Goal: Task Accomplishment & Management: Complete application form

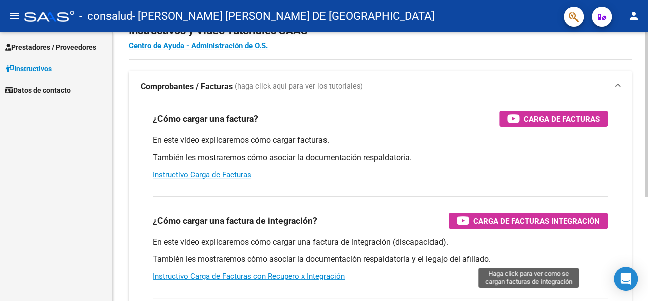
scroll to position [50, 0]
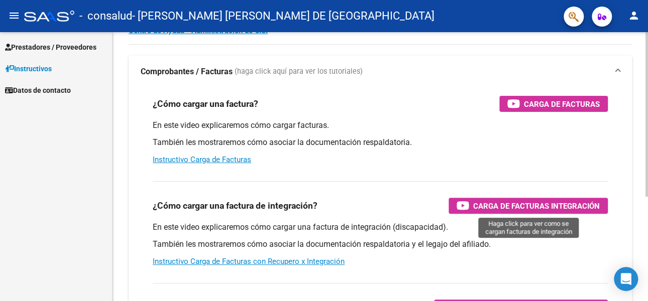
click at [528, 205] on span "Carga de Facturas Integración" at bounding box center [536, 206] width 127 height 13
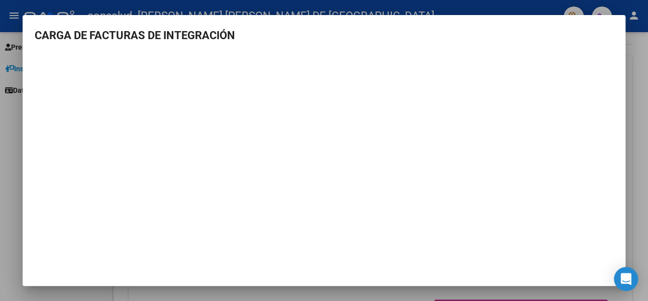
click at [636, 98] on div at bounding box center [324, 150] width 648 height 301
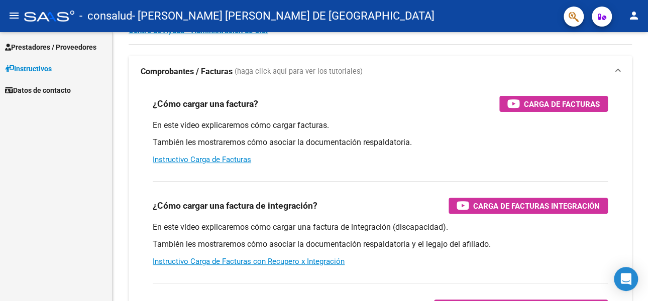
click at [33, 44] on span "Prestadores / Proveedores" at bounding box center [50, 47] width 91 height 11
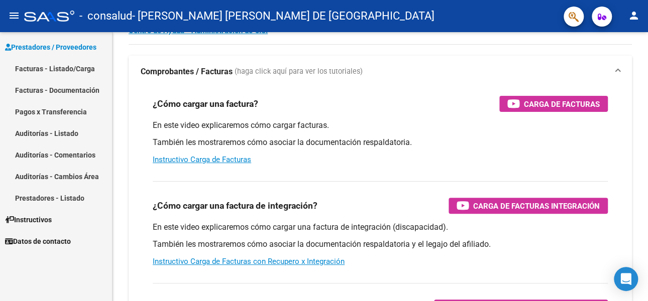
click at [41, 67] on link "Facturas - Listado/Carga" at bounding box center [56, 69] width 112 height 22
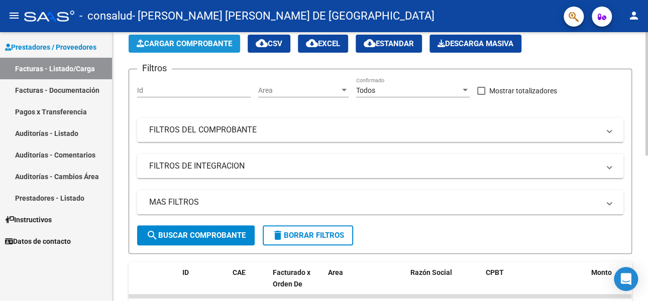
click at [176, 42] on span "Cargar Comprobante" at bounding box center [184, 43] width 95 height 9
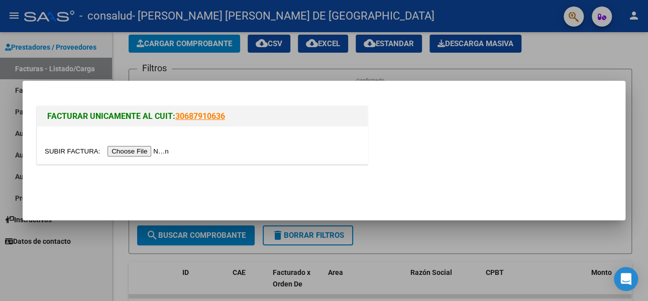
click at [125, 150] on input "file" at bounding box center [108, 151] width 127 height 11
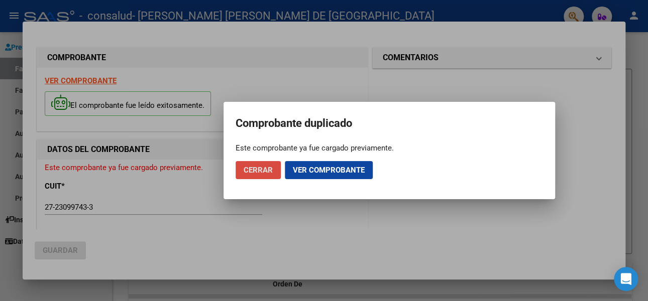
click at [253, 169] on span "Cerrar" at bounding box center [257, 170] width 29 height 9
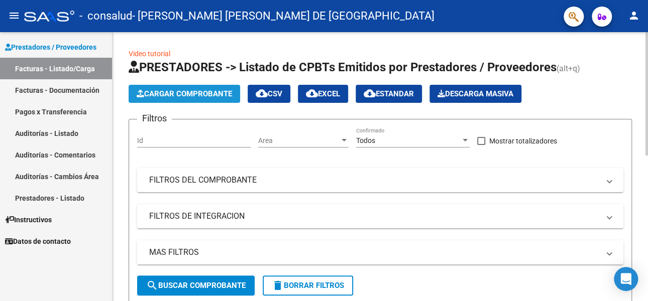
click at [192, 97] on span "Cargar Comprobante" at bounding box center [184, 93] width 95 height 9
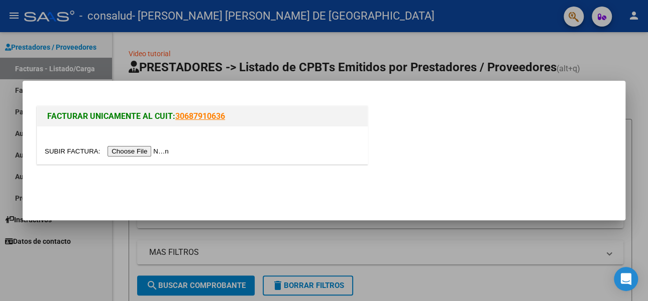
click at [65, 149] on input "file" at bounding box center [108, 151] width 127 height 11
click at [106, 116] on span "FACTURAR UNICAMENTE AL CUIT:" at bounding box center [111, 116] width 128 height 10
click at [635, 43] on div at bounding box center [324, 150] width 648 height 301
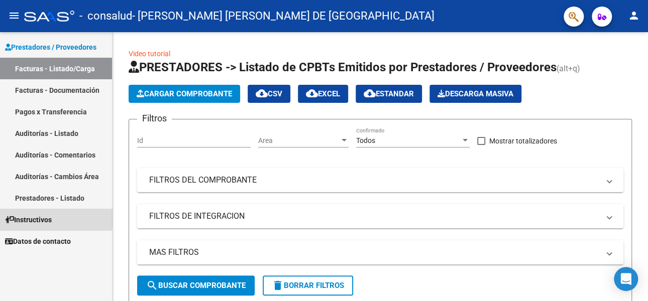
click at [37, 218] on span "Instructivos" at bounding box center [28, 219] width 47 height 11
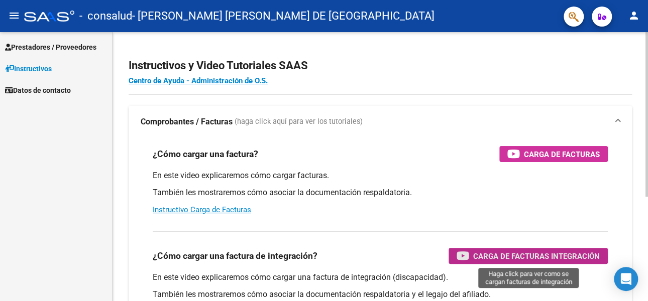
click at [515, 258] on span "Carga de Facturas Integración" at bounding box center [536, 256] width 127 height 13
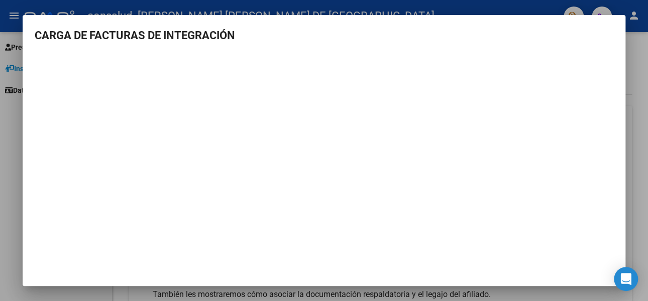
click at [635, 70] on div at bounding box center [324, 150] width 648 height 301
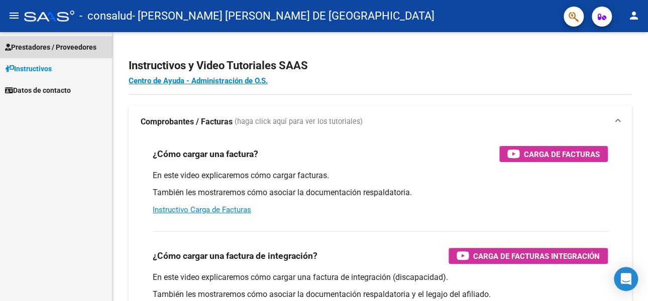
click at [50, 44] on span "Prestadores / Proveedores" at bounding box center [50, 47] width 91 height 11
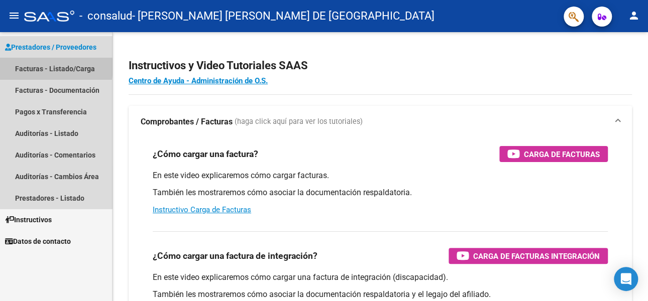
click at [43, 67] on link "Facturas - Listado/Carga" at bounding box center [56, 69] width 112 height 22
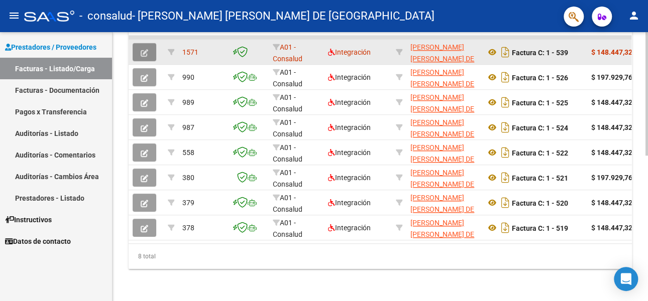
click at [141, 49] on icon "button" at bounding box center [145, 53] width 8 height 8
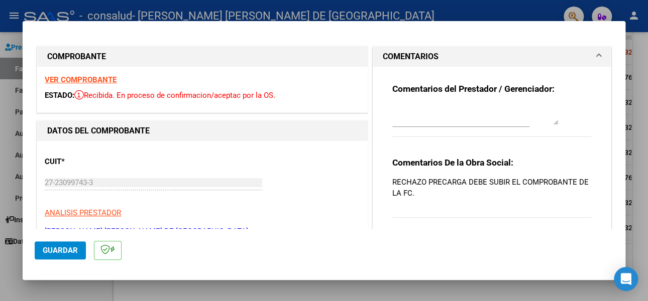
click at [640, 71] on div at bounding box center [324, 150] width 648 height 301
type input "$ 0,00"
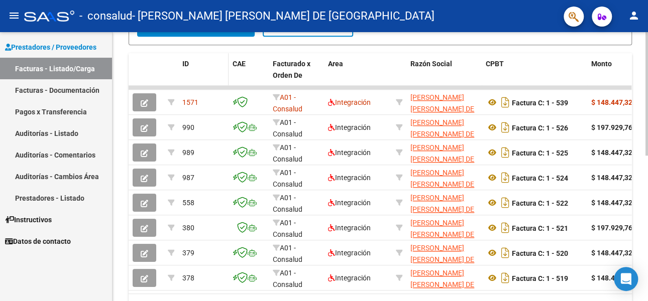
scroll to position [167, 0]
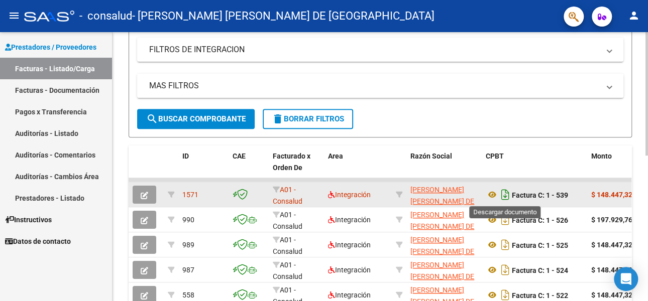
click at [503, 193] on icon "Descargar documento" at bounding box center [505, 195] width 13 height 16
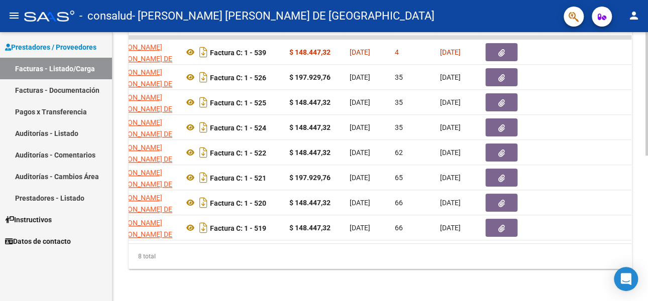
scroll to position [0, 308]
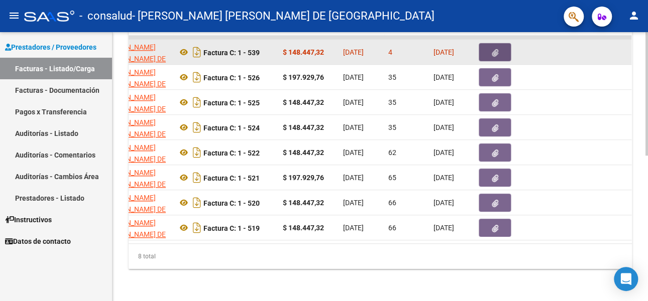
click at [494, 49] on icon "button" at bounding box center [495, 53] width 7 height 8
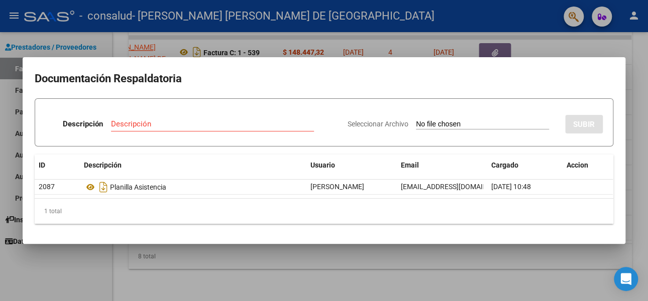
click at [644, 68] on div at bounding box center [324, 150] width 648 height 301
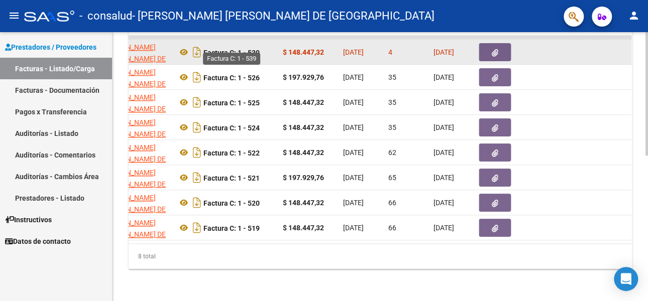
click at [255, 48] on strong "Factura C: 1 - 539" at bounding box center [231, 52] width 56 height 8
click at [181, 46] on icon at bounding box center [183, 52] width 13 height 12
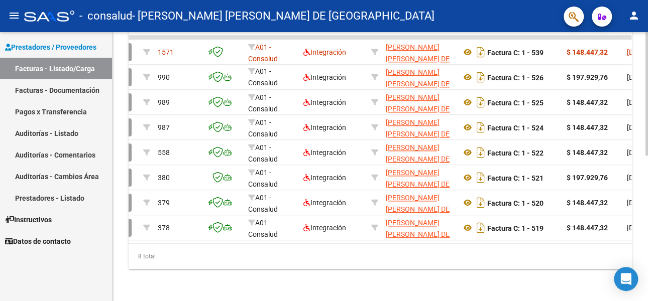
scroll to position [0, 0]
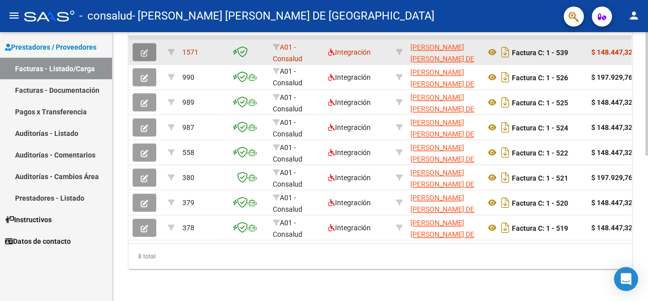
click at [142, 49] on icon "button" at bounding box center [145, 53] width 8 height 8
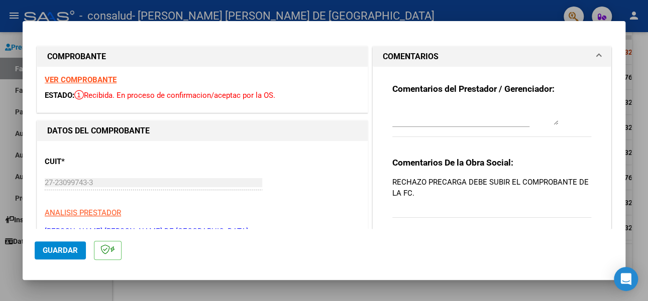
click at [74, 79] on strong "VER COMPROBANTE" at bounding box center [81, 79] width 72 height 9
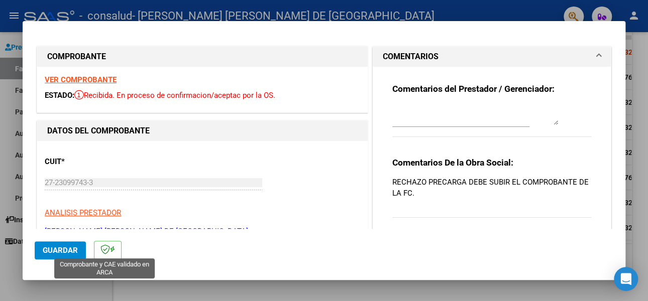
click at [108, 251] on icon at bounding box center [105, 249] width 10 height 10
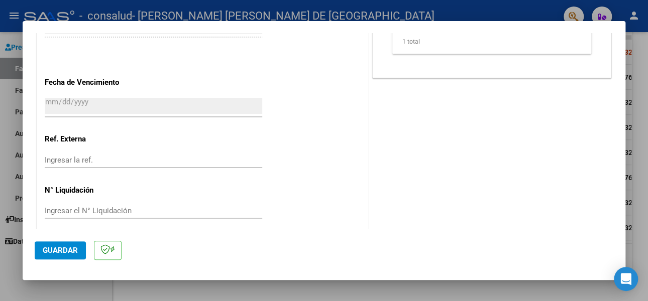
scroll to position [677, 0]
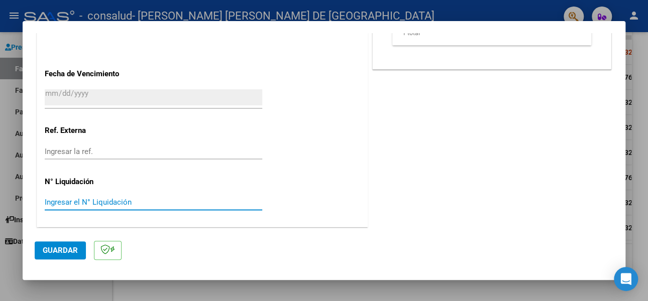
click at [63, 202] on input "Ingresar el N° Liquidación" at bounding box center [153, 202] width 217 height 9
click at [644, 91] on div at bounding box center [324, 150] width 648 height 301
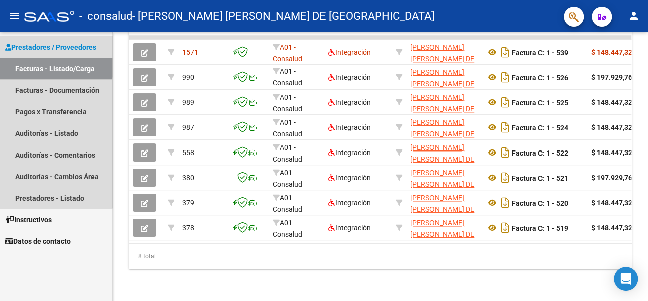
click at [42, 65] on link "Facturas - Listado/Carga" at bounding box center [56, 69] width 112 height 22
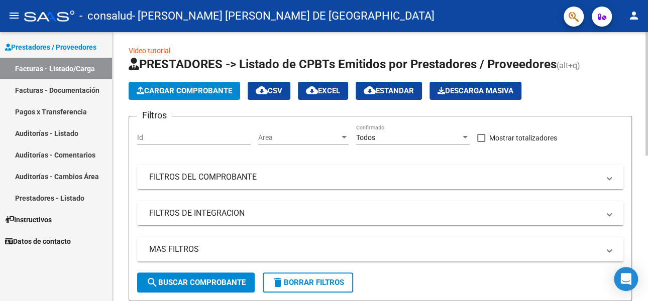
scroll to position [0, 0]
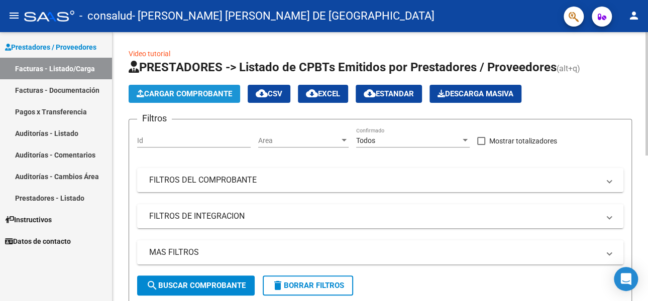
click at [177, 92] on span "Cargar Comprobante" at bounding box center [184, 93] width 95 height 9
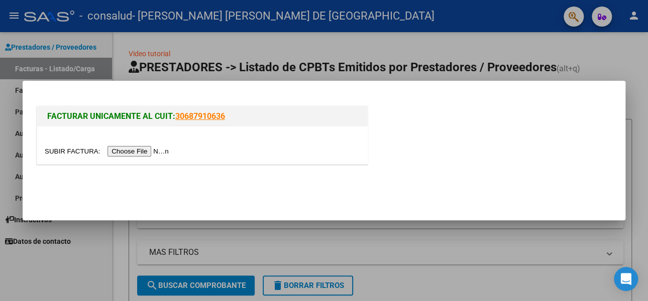
click at [144, 153] on input "file" at bounding box center [108, 151] width 127 height 11
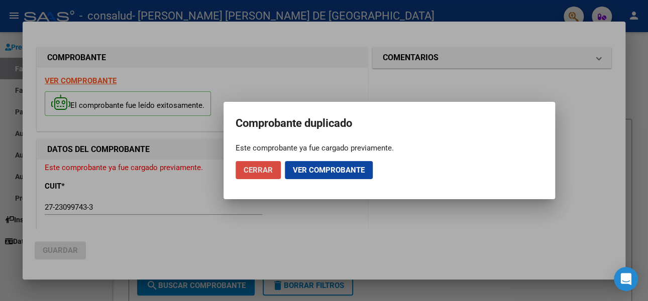
click at [254, 170] on span "Cerrar" at bounding box center [257, 170] width 29 height 9
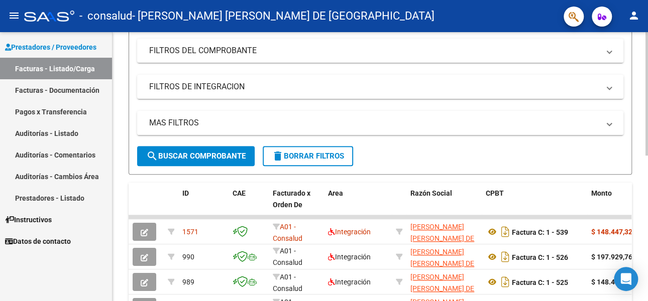
scroll to position [151, 0]
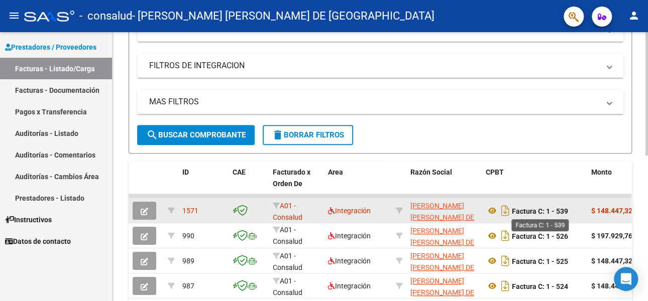
click at [524, 210] on strong "Factura C: 1 - 539" at bounding box center [540, 211] width 56 height 8
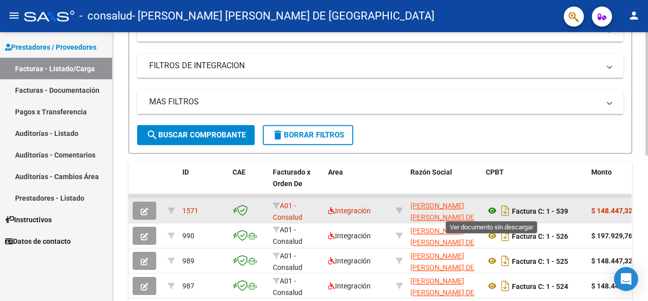
click at [490, 210] on icon at bounding box center [491, 211] width 13 height 12
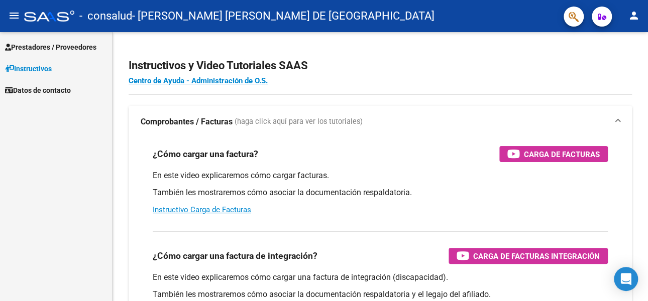
click at [30, 69] on span "Instructivos" at bounding box center [28, 68] width 47 height 11
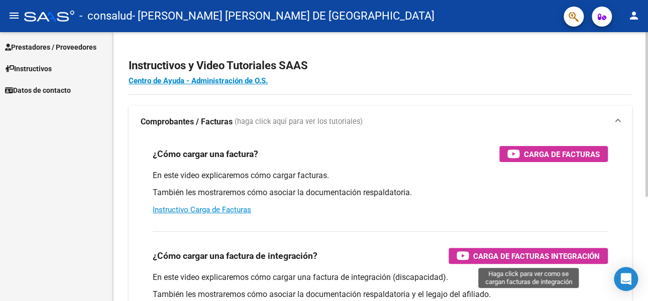
click at [502, 253] on span "Carga de Facturas Integración" at bounding box center [536, 256] width 127 height 13
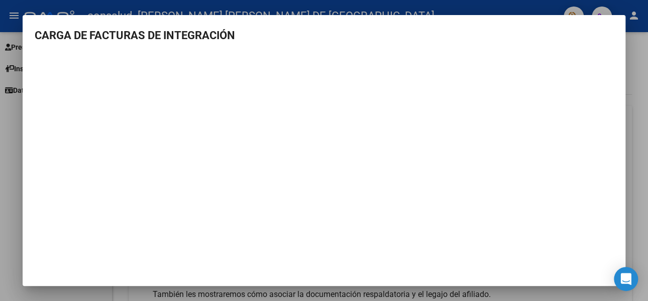
click at [635, 109] on div at bounding box center [324, 150] width 648 height 301
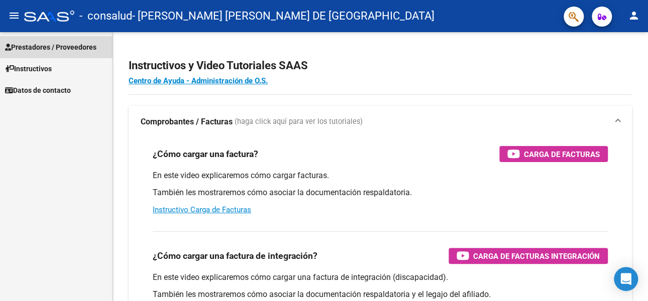
click at [45, 45] on span "Prestadores / Proveedores" at bounding box center [50, 47] width 91 height 11
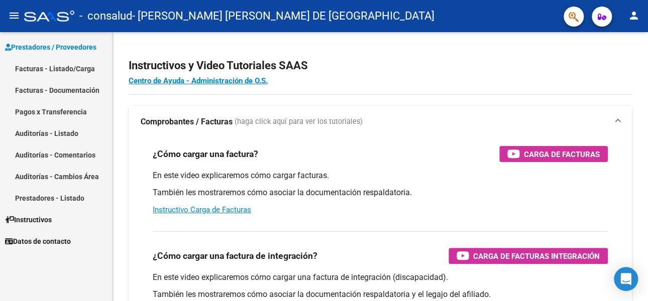
click at [50, 70] on link "Facturas - Listado/Carga" at bounding box center [56, 69] width 112 height 22
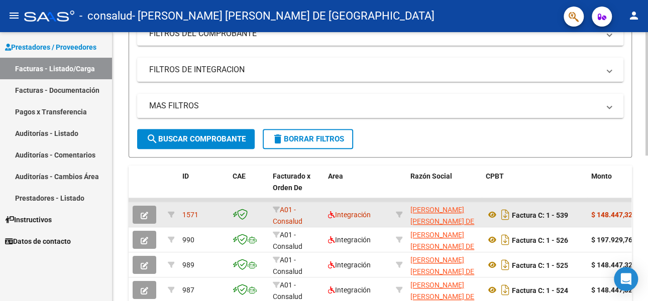
scroll to position [151, 0]
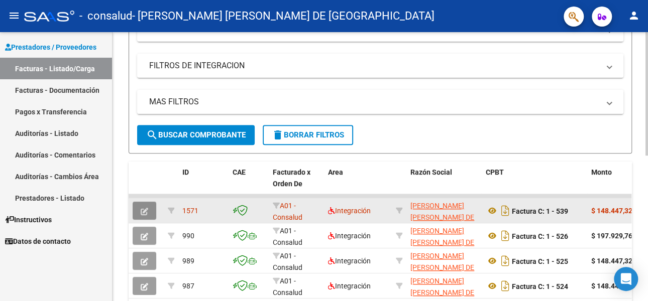
click at [143, 208] on icon "button" at bounding box center [145, 212] width 8 height 8
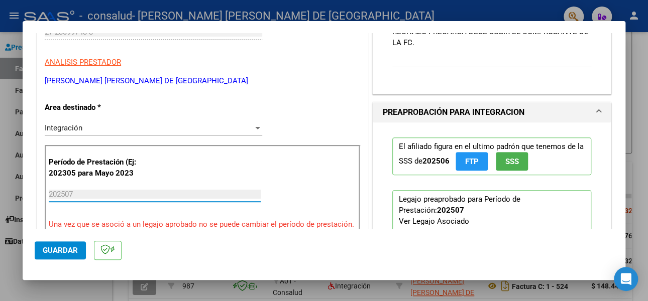
click at [78, 193] on input "202507" at bounding box center [155, 194] width 212 height 9
click at [97, 167] on p "Período de Prestación (Ej: 202305 para Mayo 2023" at bounding box center [95, 168] width 92 height 23
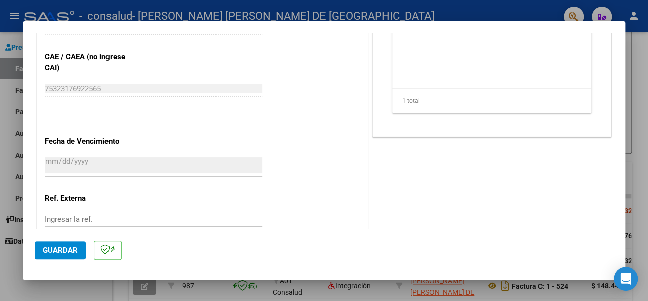
scroll to position [653, 0]
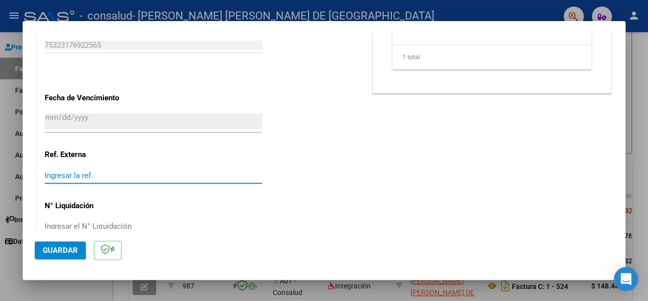
click at [67, 174] on input "Ingresar la ref." at bounding box center [153, 175] width 217 height 9
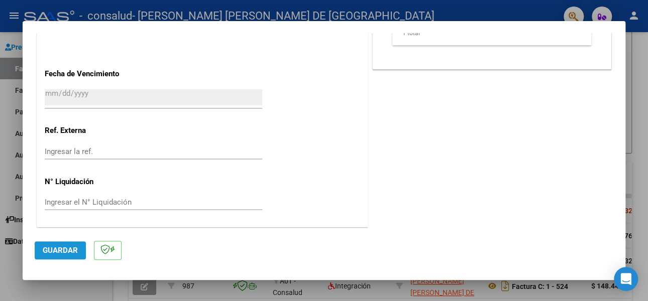
drag, startPoint x: 53, startPoint y: 246, endPoint x: 53, endPoint y: 251, distance: 5.0
click at [53, 249] on button "Guardar" at bounding box center [60, 250] width 51 height 18
click at [61, 252] on span "Guardar" at bounding box center [60, 250] width 35 height 9
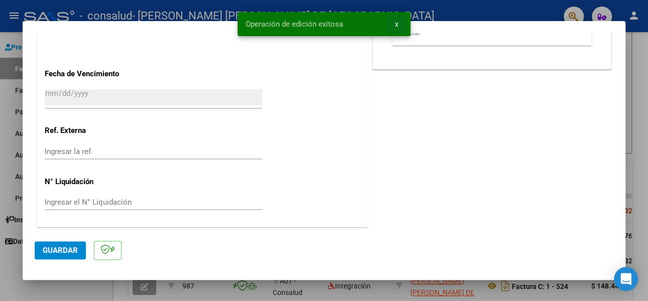
click at [397, 23] on span "x" at bounding box center [397, 24] width 4 height 9
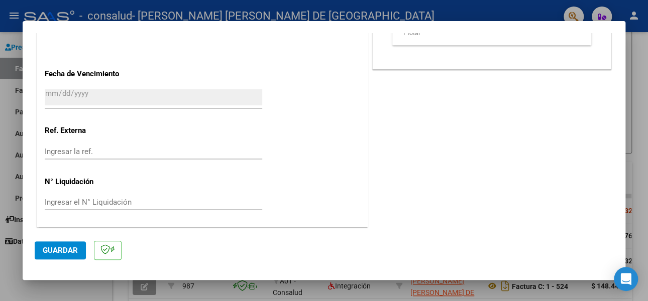
click at [639, 117] on div at bounding box center [324, 150] width 648 height 301
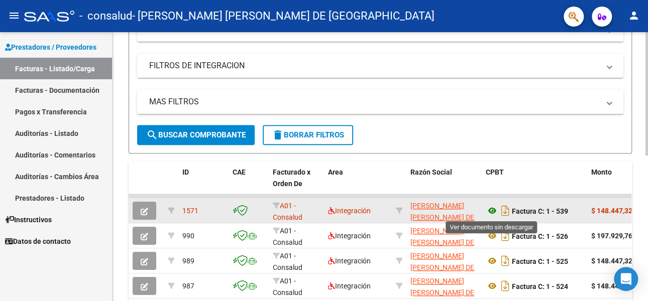
click at [491, 210] on icon at bounding box center [491, 211] width 13 height 12
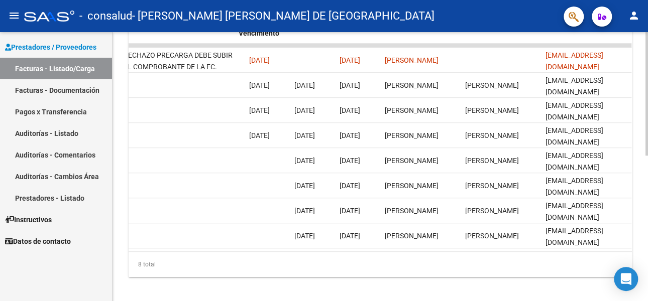
scroll to position [0, 1614]
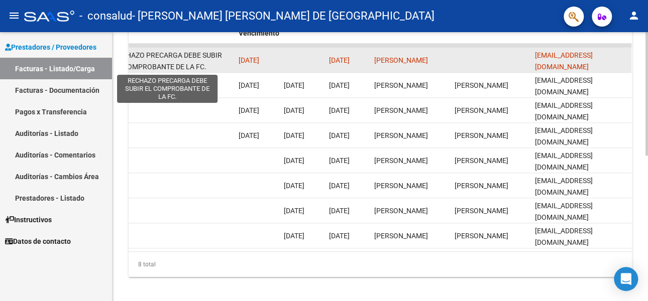
click at [189, 57] on span "RECHAZO PRECARGA DEBE SUBIR EL COMPROBANTE DE LA FC." at bounding box center [167, 61] width 109 height 20
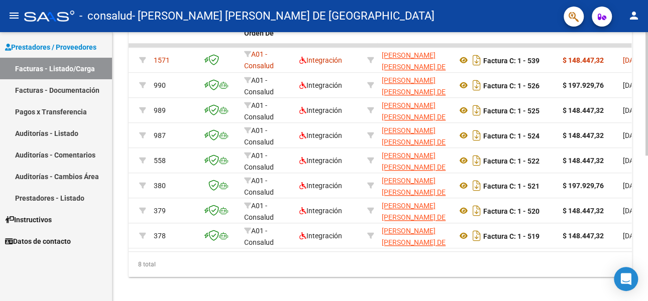
scroll to position [0, 0]
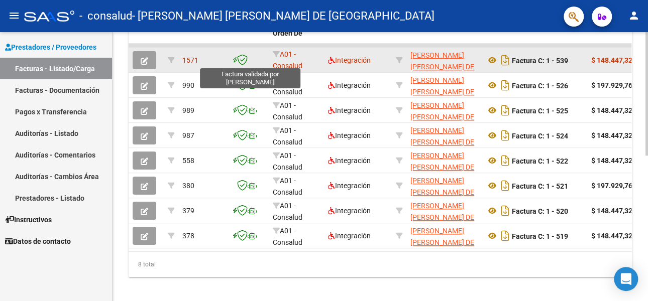
click at [237, 60] on icon at bounding box center [242, 59] width 11 height 11
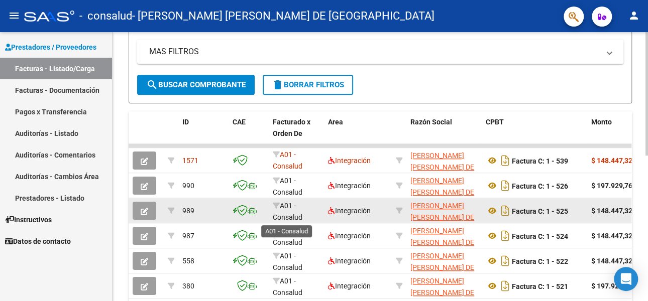
scroll to position [1, 0]
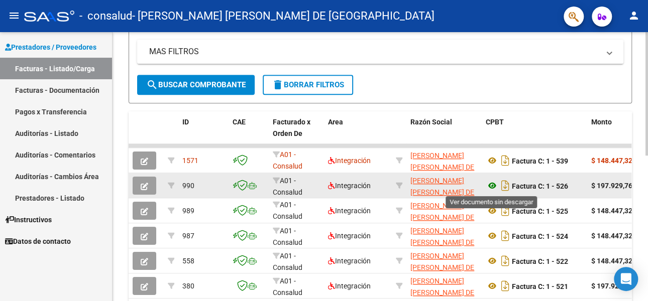
click at [490, 185] on icon at bounding box center [491, 186] width 13 height 12
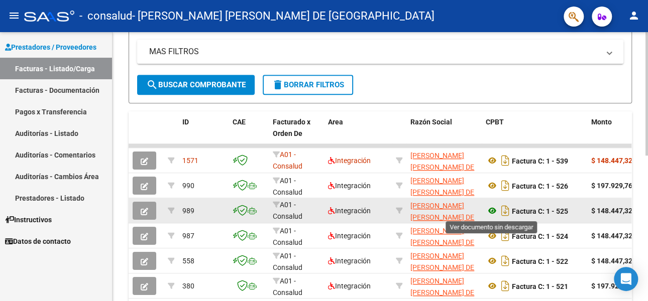
click at [490, 212] on icon at bounding box center [491, 211] width 13 height 12
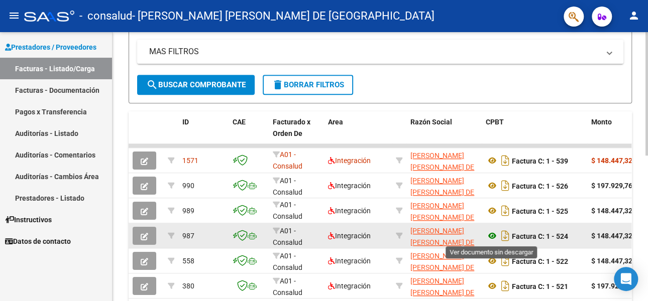
click at [490, 238] on icon at bounding box center [491, 236] width 13 height 12
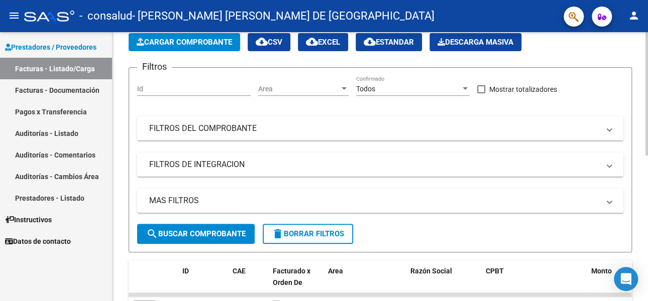
scroll to position [50, 0]
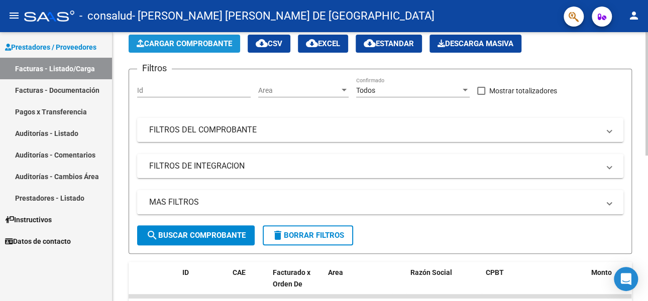
click at [192, 41] on span "Cargar Comprobante" at bounding box center [184, 43] width 95 height 9
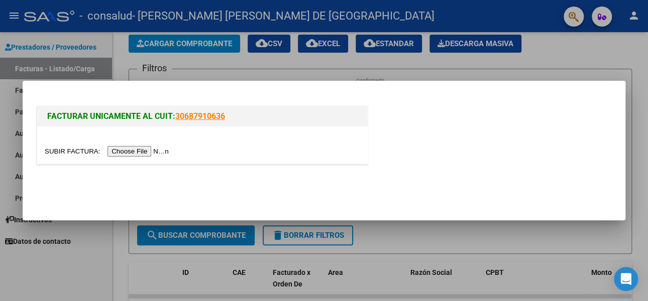
click at [143, 153] on input "file" at bounding box center [108, 151] width 127 height 11
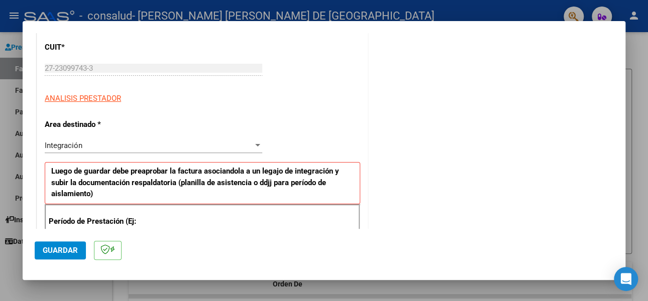
scroll to position [151, 0]
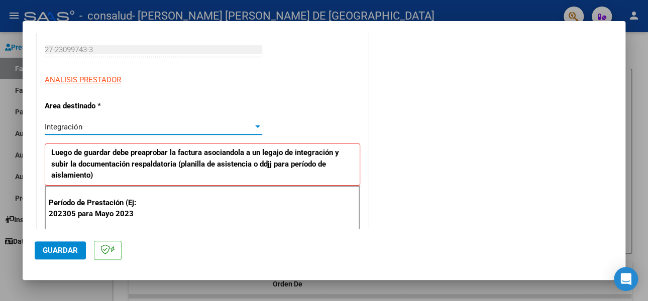
click at [95, 126] on div "Integración" at bounding box center [149, 127] width 208 height 9
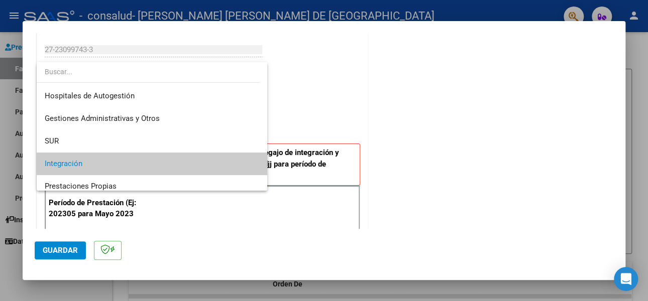
scroll to position [37, 0]
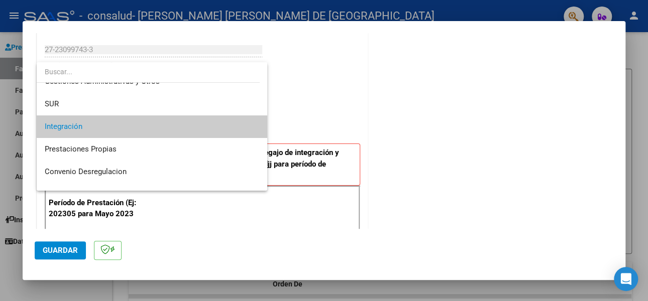
click at [95, 124] on span "Integración" at bounding box center [152, 126] width 214 height 23
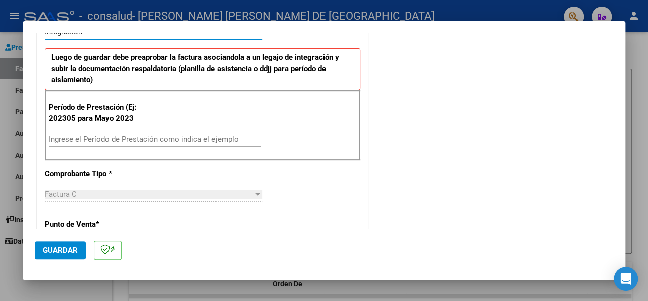
scroll to position [251, 0]
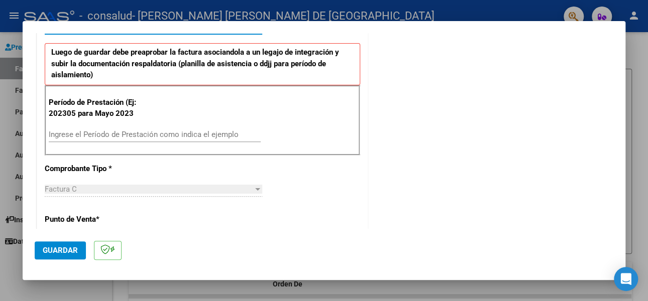
click at [82, 132] on input "Ingrese el Período de Prestación como indica el ejemplo" at bounding box center [155, 134] width 212 height 9
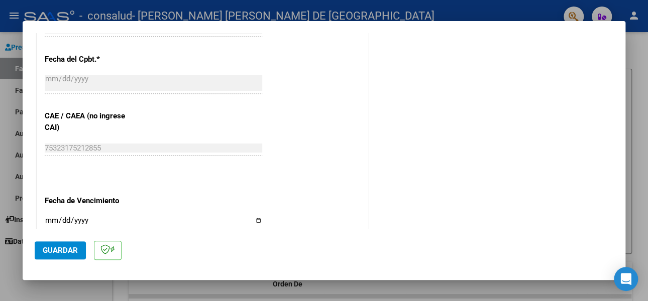
scroll to position [653, 0]
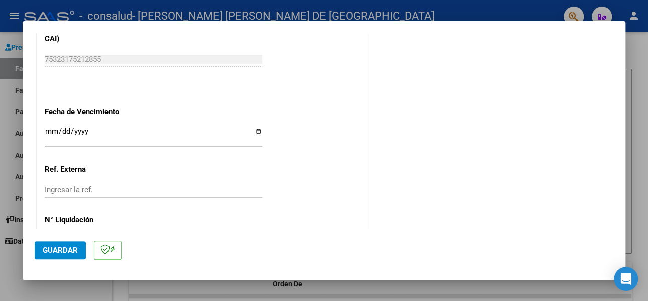
type input "202507"
click at [258, 129] on input "Ingresar la fecha" at bounding box center [153, 136] width 217 height 16
type input "[DATE]"
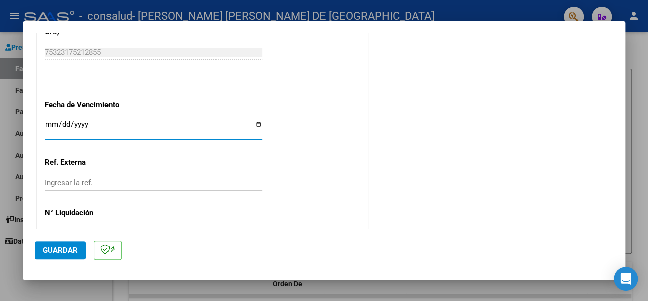
scroll to position [691, 0]
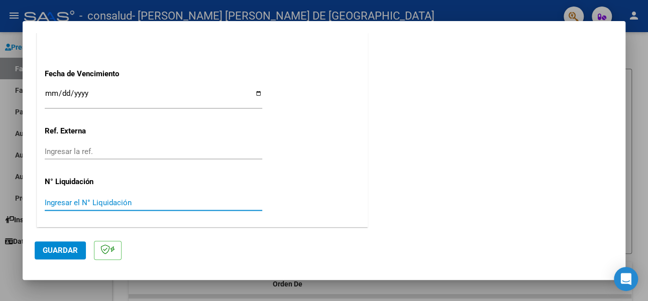
click at [67, 200] on input "Ingresar el N° Liquidación" at bounding box center [153, 202] width 217 height 9
click at [57, 251] on span "Guardar" at bounding box center [60, 250] width 35 height 9
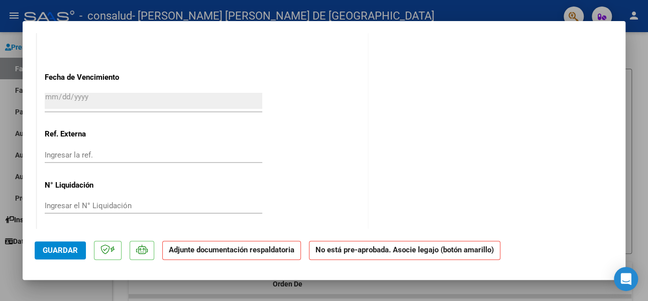
scroll to position [687, 0]
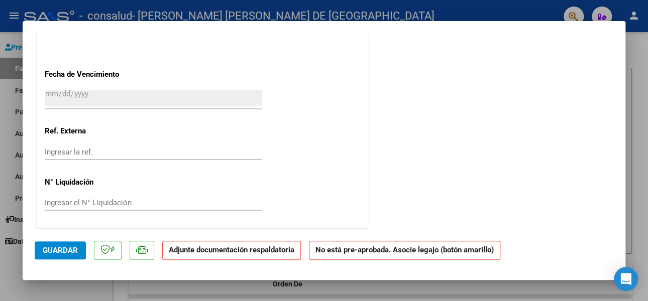
click at [232, 251] on strong "Adjunte documentación respaldatoria" at bounding box center [232, 250] width 126 height 9
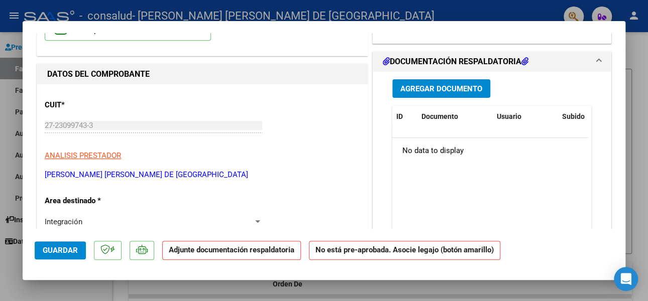
scroll to position [34, 0]
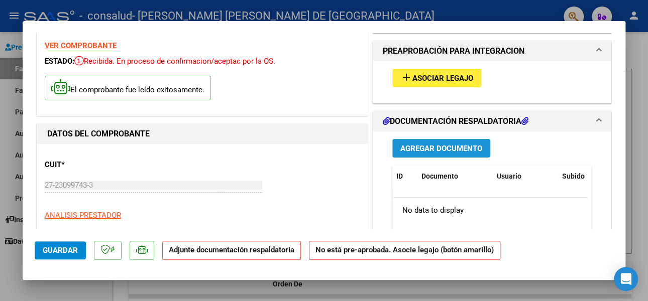
click at [423, 146] on span "Agregar Documento" at bounding box center [441, 148] width 82 height 9
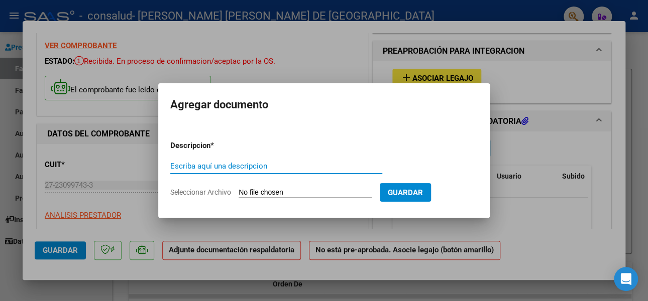
click at [180, 163] on input "Escriba aquí una descripcion" at bounding box center [276, 166] width 212 height 9
type input "PLANILLA ASISTENCIA"
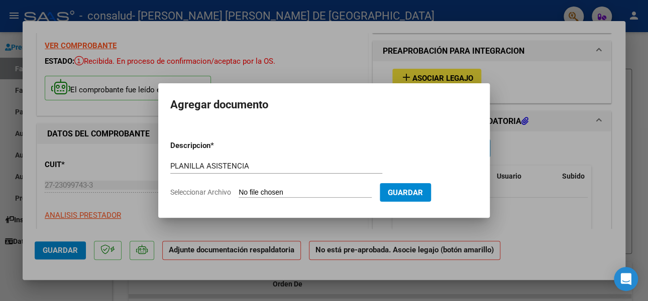
click at [267, 191] on input "Seleccionar Archivo" at bounding box center [304, 193] width 133 height 10
type input "C:\fakepath\PLANILLA ASISTENCIA [PERSON_NAME].jpg"
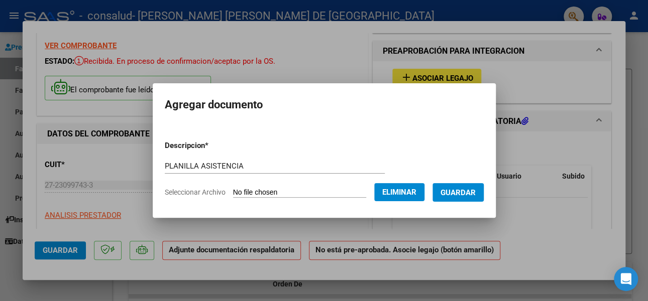
click at [466, 191] on span "Guardar" at bounding box center [457, 192] width 35 height 9
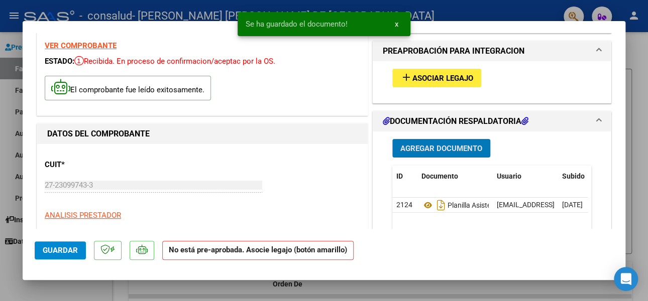
click at [437, 80] on span "Asociar Legajo" at bounding box center [442, 78] width 61 height 9
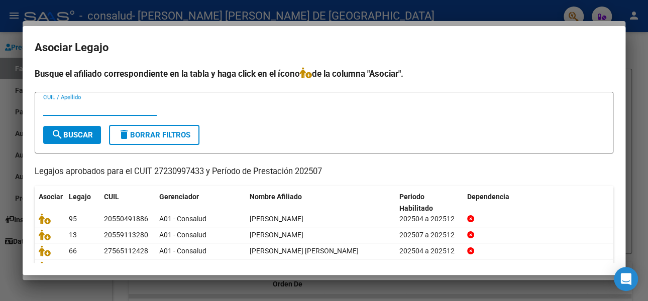
click at [637, 50] on div at bounding box center [324, 150] width 648 height 301
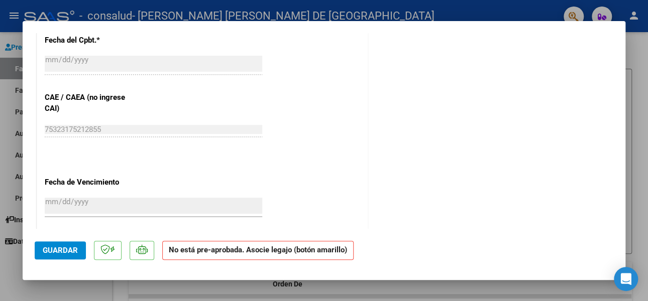
scroll to position [586, 0]
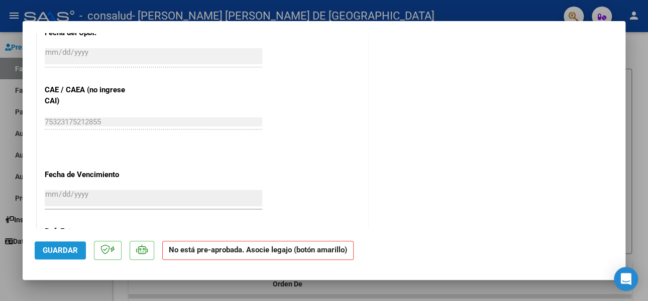
click at [64, 252] on span "Guardar" at bounding box center [60, 250] width 35 height 9
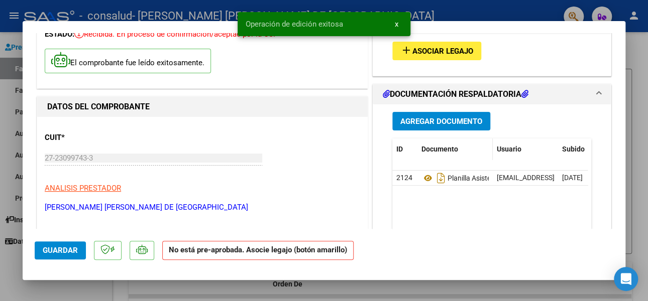
scroll to position [0, 0]
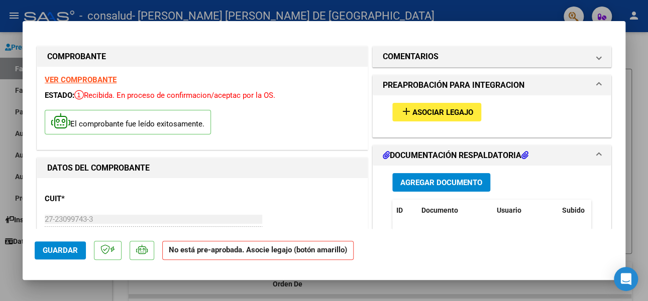
click at [593, 82] on mat-expansion-panel-header "PREAPROBACIÓN PARA INTEGRACION" at bounding box center [492, 85] width 238 height 20
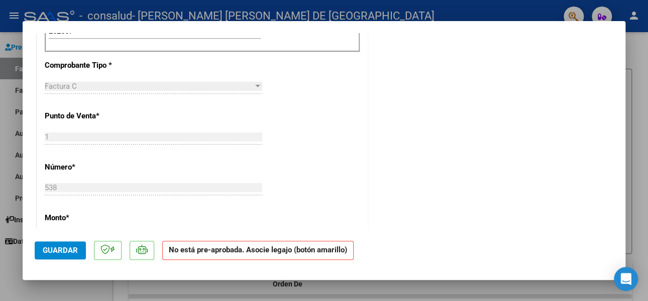
scroll to position [351, 0]
click at [53, 248] on span "Guardar" at bounding box center [60, 250] width 35 height 9
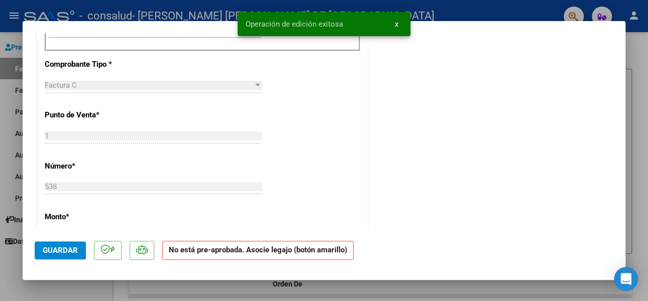
click at [640, 86] on div at bounding box center [324, 150] width 648 height 301
type input "$ 0,00"
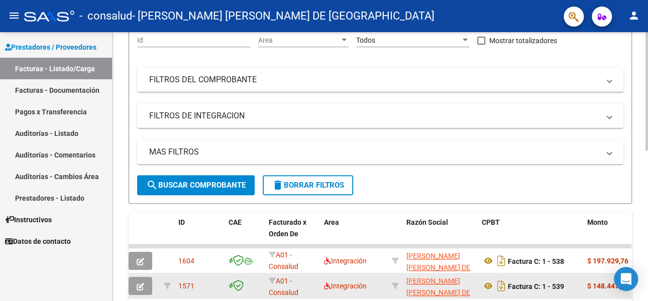
scroll to position [0, 0]
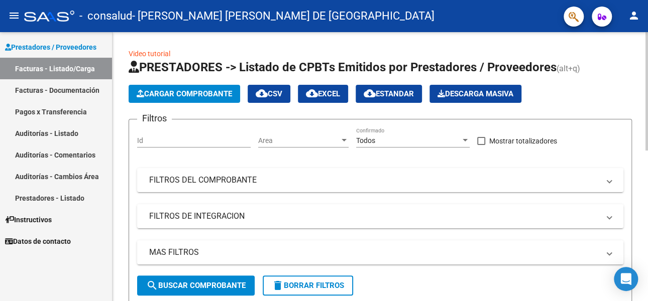
click at [195, 91] on span "Cargar Comprobante" at bounding box center [184, 93] width 95 height 9
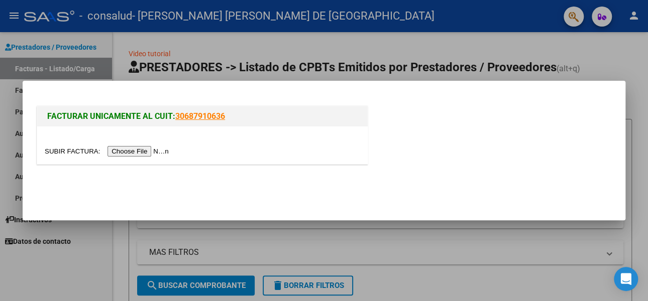
click at [135, 155] on input "file" at bounding box center [108, 151] width 127 height 11
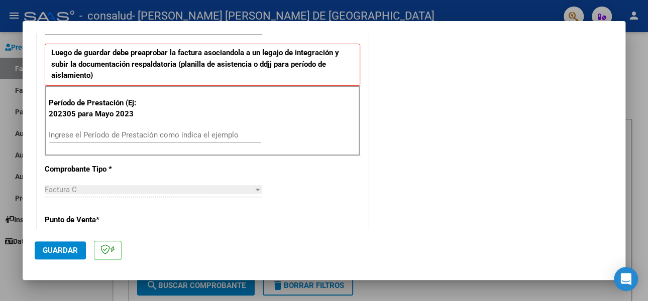
scroll to position [251, 0]
click at [61, 132] on input "Ingrese el Período de Prestación como indica el ejemplo" at bounding box center [155, 134] width 212 height 9
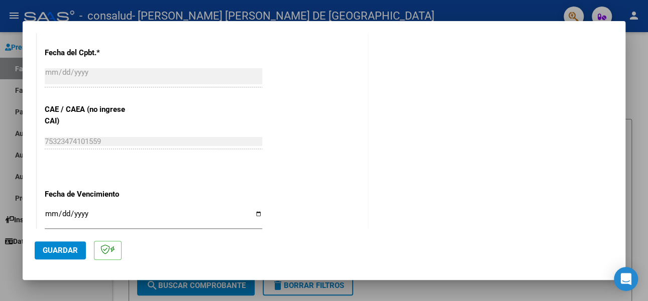
scroll to position [602, 0]
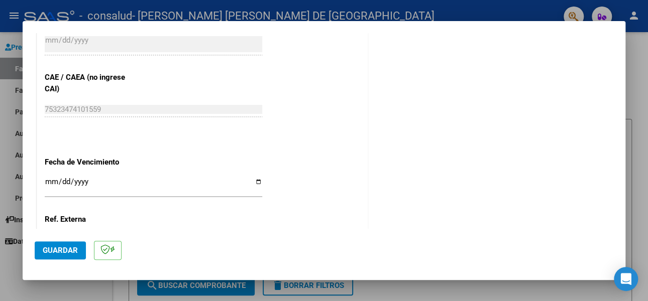
type input "202507"
click at [254, 181] on input "Ingresar la fecha" at bounding box center [153, 186] width 217 height 16
type input "[DATE]"
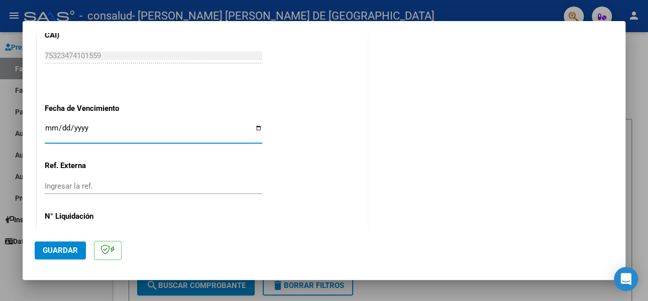
scroll to position [691, 0]
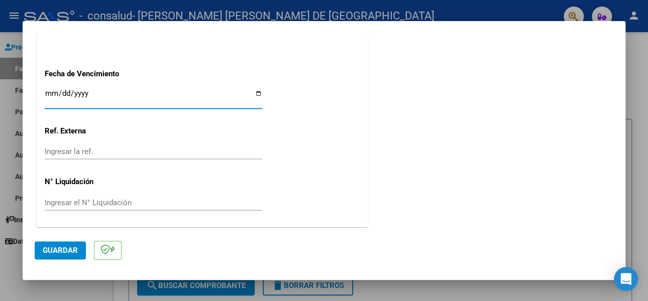
click at [53, 252] on span "Guardar" at bounding box center [60, 250] width 35 height 9
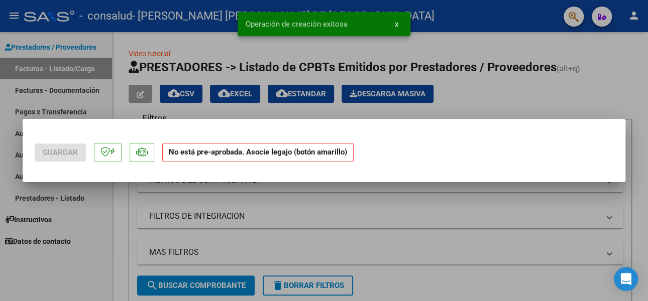
scroll to position [0, 0]
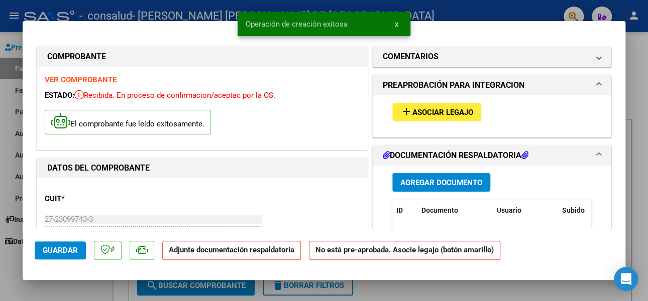
click at [437, 111] on span "Asociar Legajo" at bounding box center [442, 112] width 61 height 9
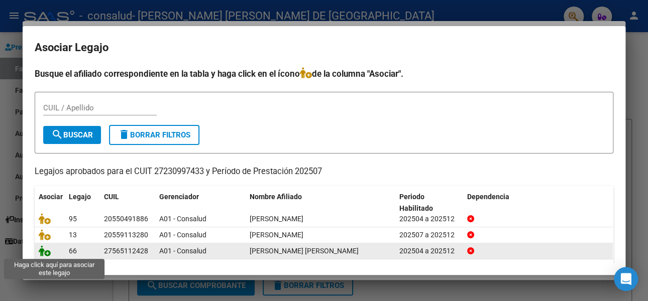
click at [43, 252] on icon at bounding box center [45, 251] width 12 height 11
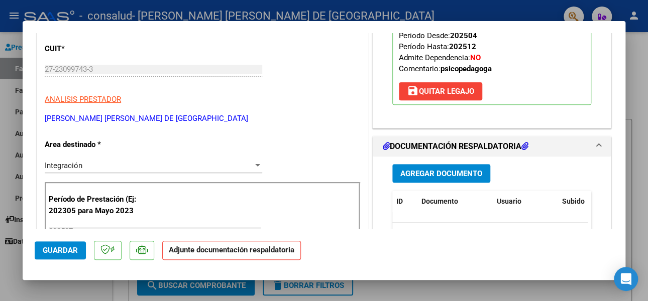
scroll to position [151, 0]
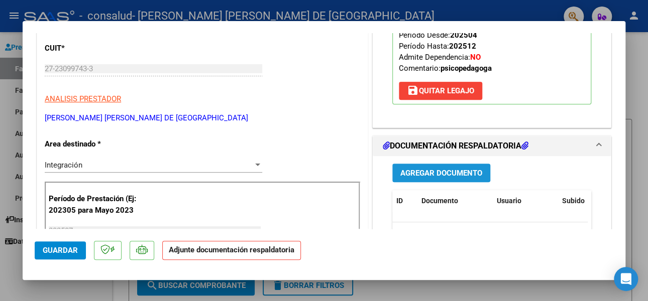
click at [429, 174] on span "Agregar Documento" at bounding box center [441, 173] width 82 height 9
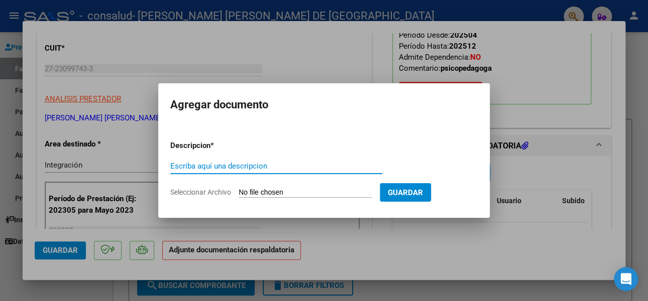
click at [201, 166] on input "Escriba aquí una descripcion" at bounding box center [276, 166] width 212 height 9
type input "PLANILLA ASISTENCIA"
click at [277, 187] on form "Descripcion * PLANILLA ASISTENCIA Escriba aquí una descripcion Seleccionar Arch…" at bounding box center [323, 169] width 307 height 73
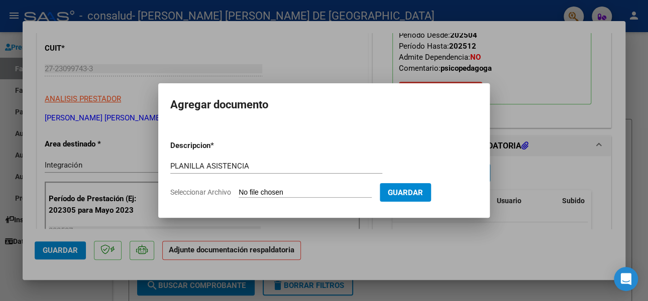
click at [286, 191] on input "Seleccionar Archivo" at bounding box center [304, 193] width 133 height 10
type input "C:\fakepath\PLANILLA ASIS ALMA.pdf"
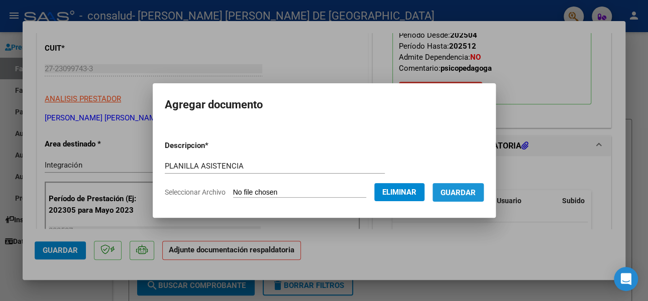
click at [471, 190] on span "Guardar" at bounding box center [457, 192] width 35 height 9
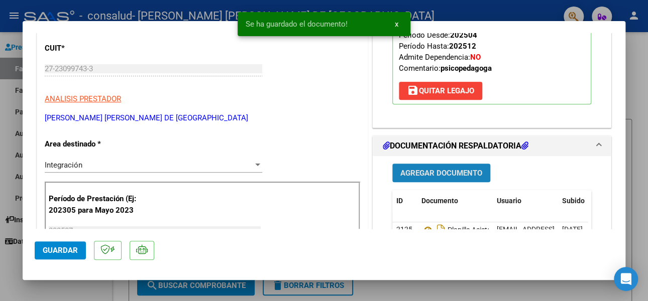
click at [425, 170] on span "Agregar Documento" at bounding box center [441, 173] width 82 height 9
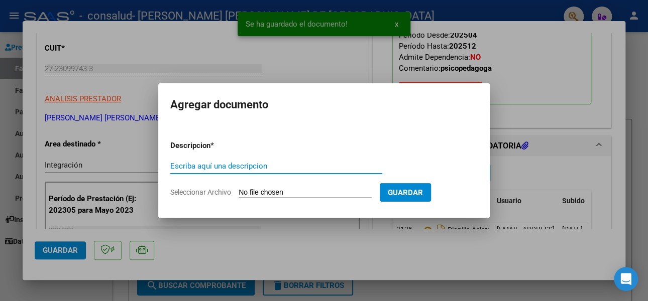
click at [188, 168] on input "Escriba aquí una descripcion" at bounding box center [276, 166] width 212 height 9
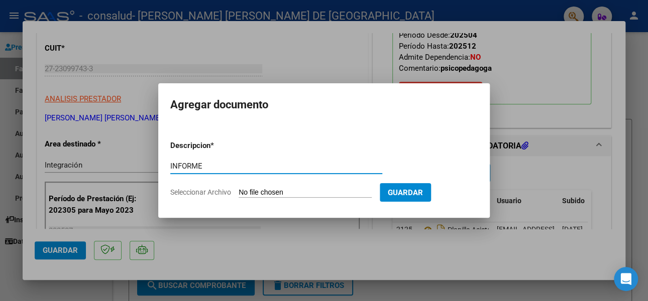
click at [265, 190] on input "Seleccionar Archivo" at bounding box center [304, 193] width 133 height 10
click at [170, 164] on input "INFORME" at bounding box center [276, 166] width 212 height 9
type input "PLANILLA INFORME"
click at [259, 191] on input "Seleccionar Archivo" at bounding box center [304, 193] width 133 height 10
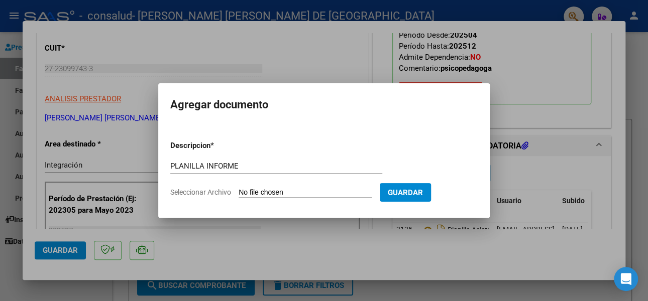
type input "C:\fakepath\INFORME ALMA.pdf"
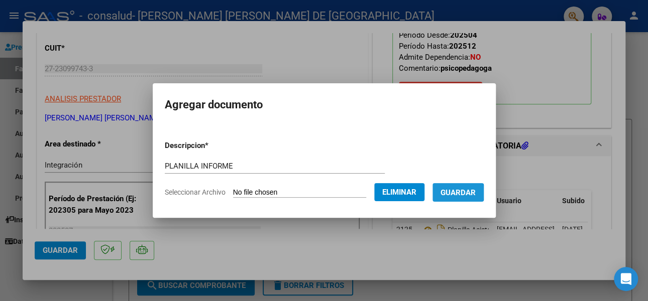
click at [460, 192] on span "Guardar" at bounding box center [457, 192] width 35 height 9
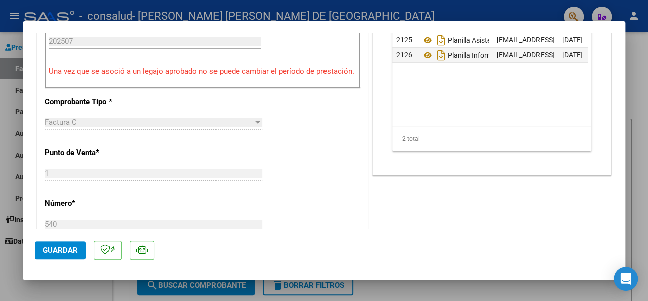
scroll to position [351, 0]
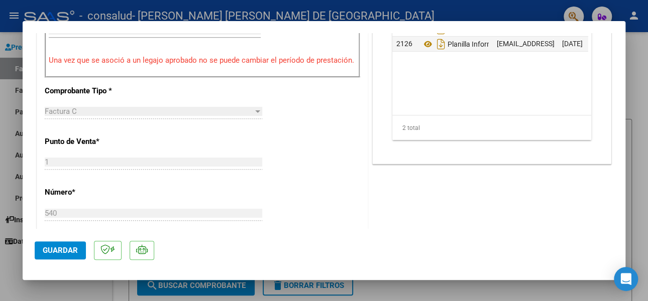
click at [61, 248] on span "Guardar" at bounding box center [60, 250] width 35 height 9
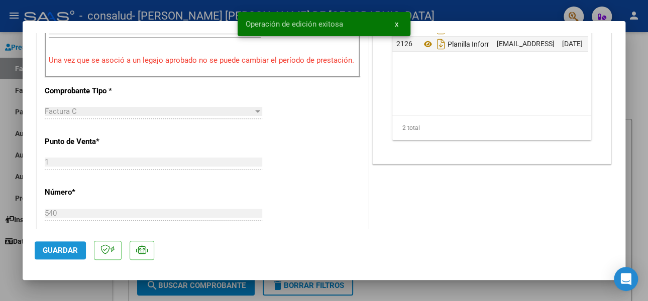
click at [57, 252] on span "Guardar" at bounding box center [60, 250] width 35 height 9
click at [635, 85] on div at bounding box center [324, 150] width 648 height 301
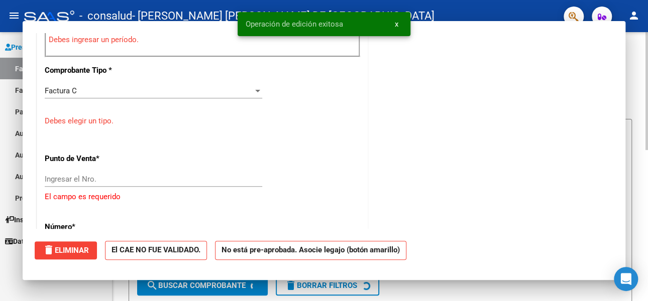
scroll to position [0, 0]
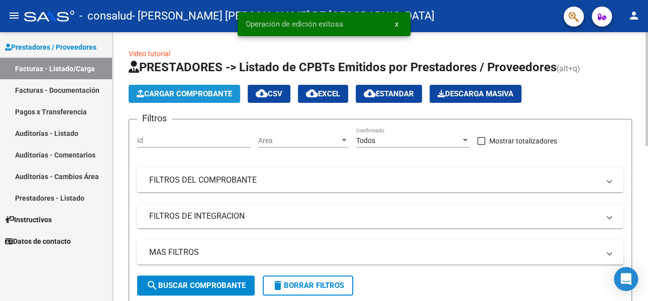
click at [193, 92] on span "Cargar Comprobante" at bounding box center [184, 93] width 95 height 9
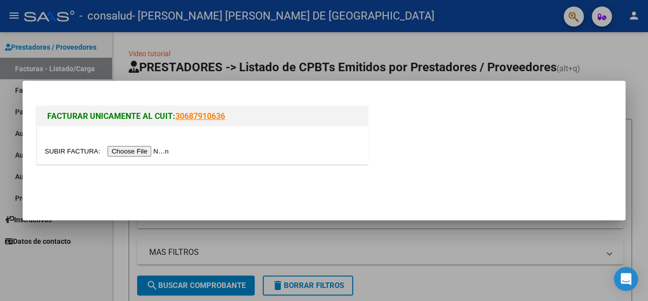
click at [148, 149] on input "file" at bounding box center [108, 151] width 127 height 11
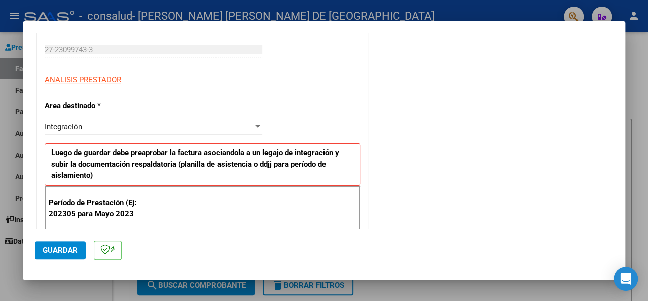
scroll to position [201, 0]
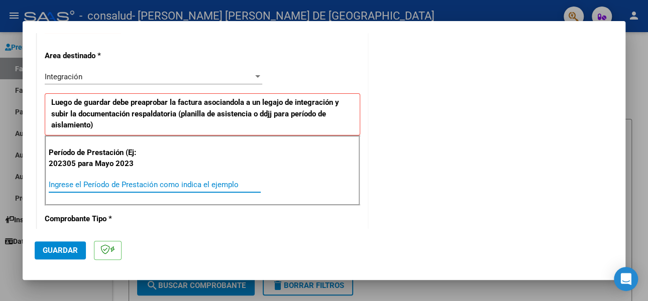
click at [66, 185] on input "Ingrese el Período de Prestación como indica el ejemplo" at bounding box center [155, 184] width 212 height 9
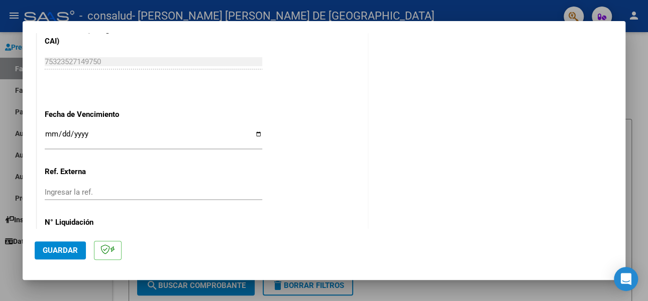
scroll to position [653, 0]
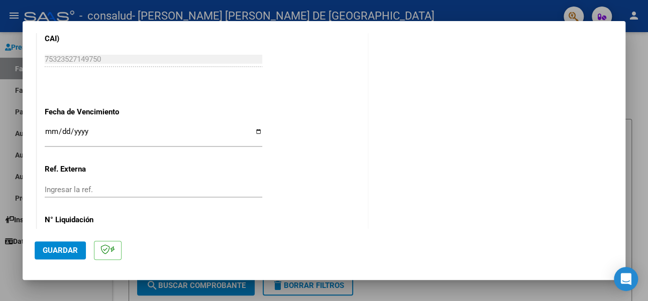
type input "202507"
click at [255, 129] on input "Ingresar la fecha" at bounding box center [153, 136] width 217 height 16
type input "[DATE]"
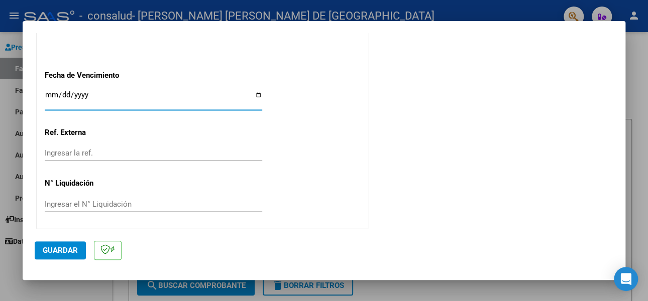
scroll to position [691, 0]
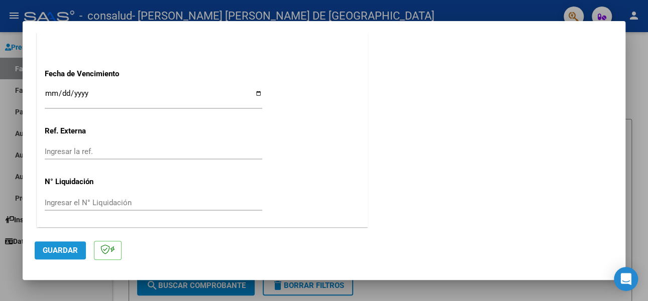
click at [56, 248] on span "Guardar" at bounding box center [60, 250] width 35 height 9
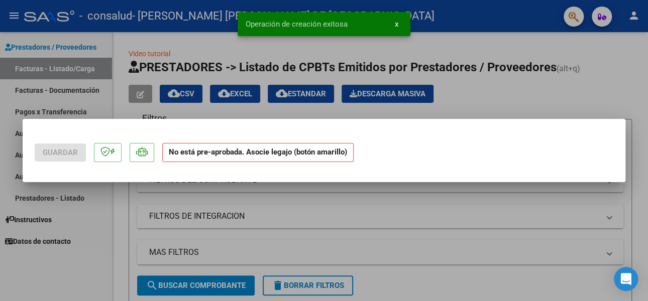
scroll to position [0, 0]
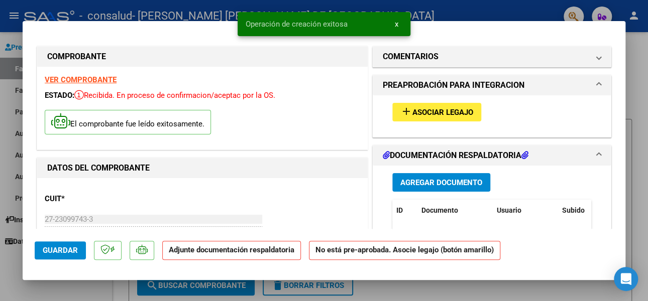
click at [440, 108] on span "Asociar Legajo" at bounding box center [442, 112] width 61 height 9
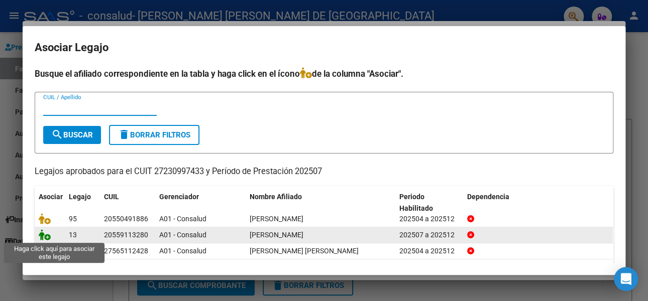
click at [40, 236] on icon at bounding box center [45, 234] width 12 height 11
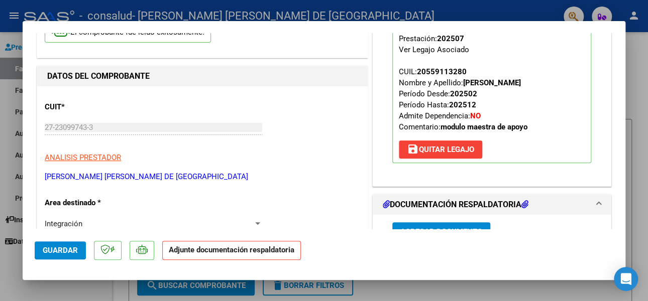
scroll to position [151, 0]
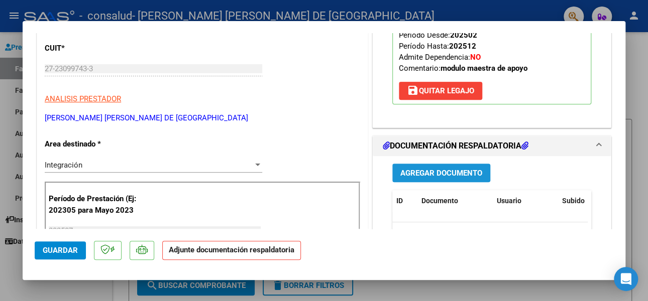
click at [422, 173] on span "Agregar Documento" at bounding box center [441, 173] width 82 height 9
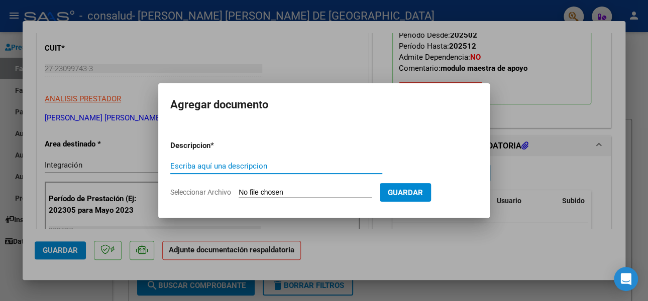
click at [182, 163] on input "Escriba aquí una descripcion" at bounding box center [276, 166] width 212 height 9
type input "PLANILLA ASISTENCIA"
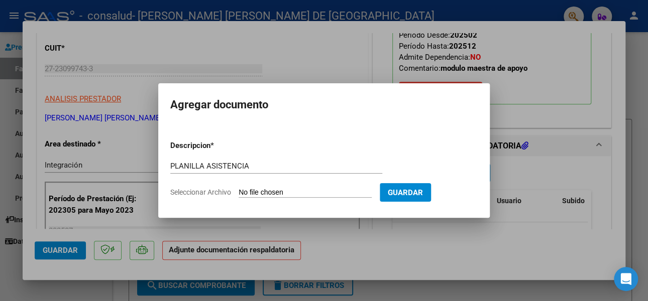
click at [281, 187] on form "Descripcion * PLANILLA ASISTENCIA Escriba aquí una descripcion Seleccionar Arch…" at bounding box center [323, 169] width 307 height 73
click at [291, 190] on input "Seleccionar Archivo" at bounding box center [304, 193] width 133 height 10
type input "C:\fakepath\PLANILLA ASISTENCIA SENA.pdf"
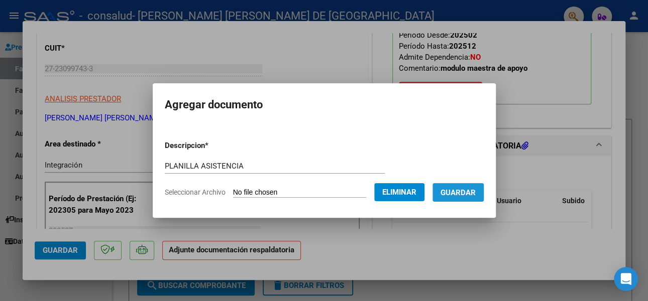
click at [466, 192] on span "Guardar" at bounding box center [457, 192] width 35 height 9
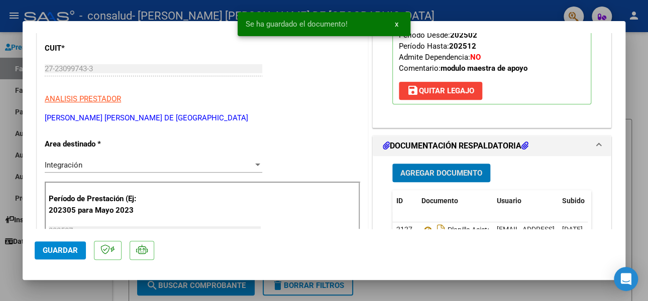
click at [63, 249] on span "Guardar" at bounding box center [60, 250] width 35 height 9
click at [639, 111] on div at bounding box center [324, 150] width 648 height 301
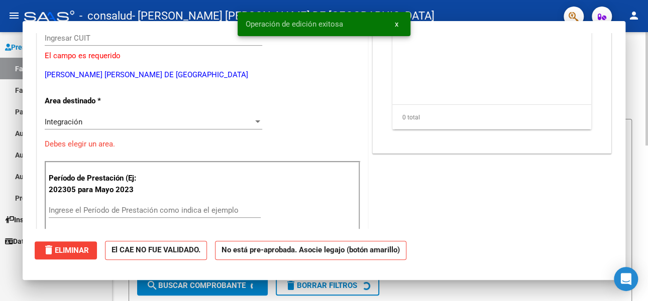
scroll to position [0, 0]
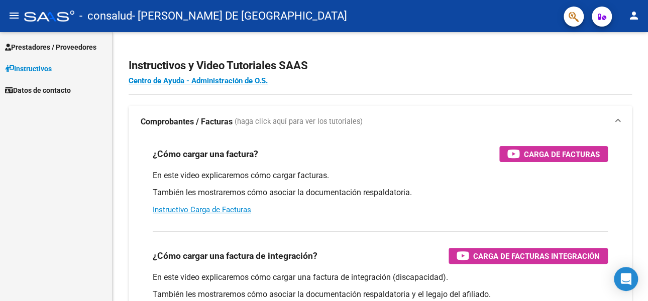
click at [49, 45] on span "Prestadores / Proveedores" at bounding box center [50, 47] width 91 height 11
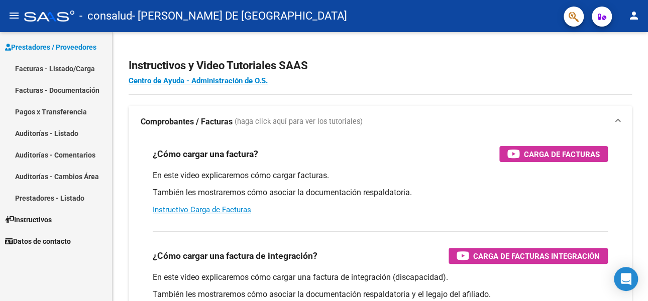
click at [43, 68] on link "Facturas - Listado/Carga" at bounding box center [56, 69] width 112 height 22
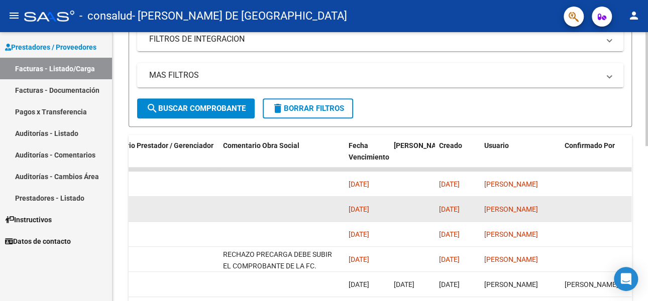
scroll to position [201, 0]
